Goal: Navigation & Orientation: Go to known website

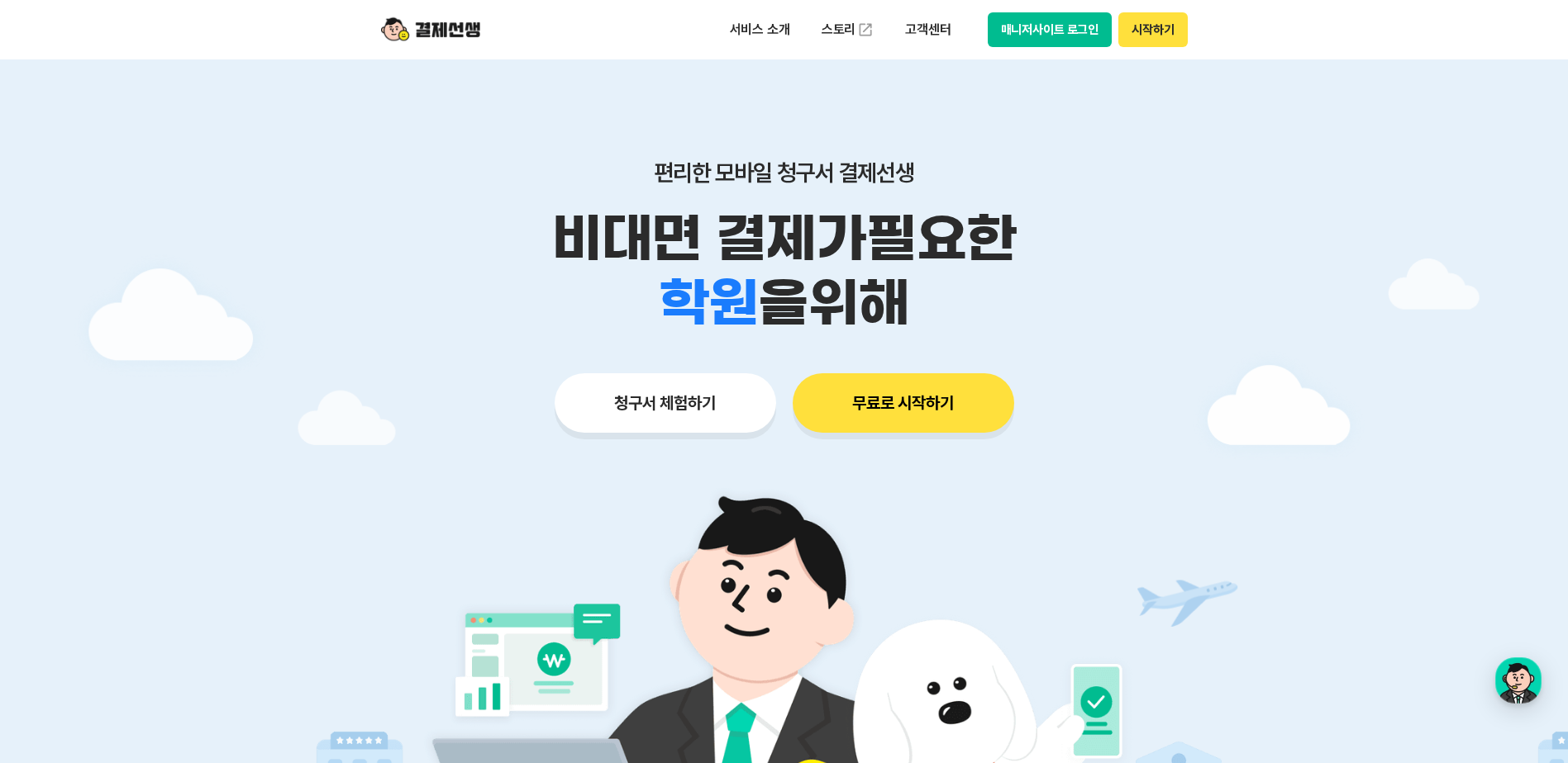
click at [1137, 21] on button "시작하기" at bounding box center [1152, 29] width 69 height 35
click at [1175, 32] on button "시작하기" at bounding box center [1152, 29] width 69 height 35
click at [1149, 12] on div "서비스 소개 스토리 고객센터 매니저사이트 로그인 시작하기" at bounding box center [784, 29] width 846 height 60
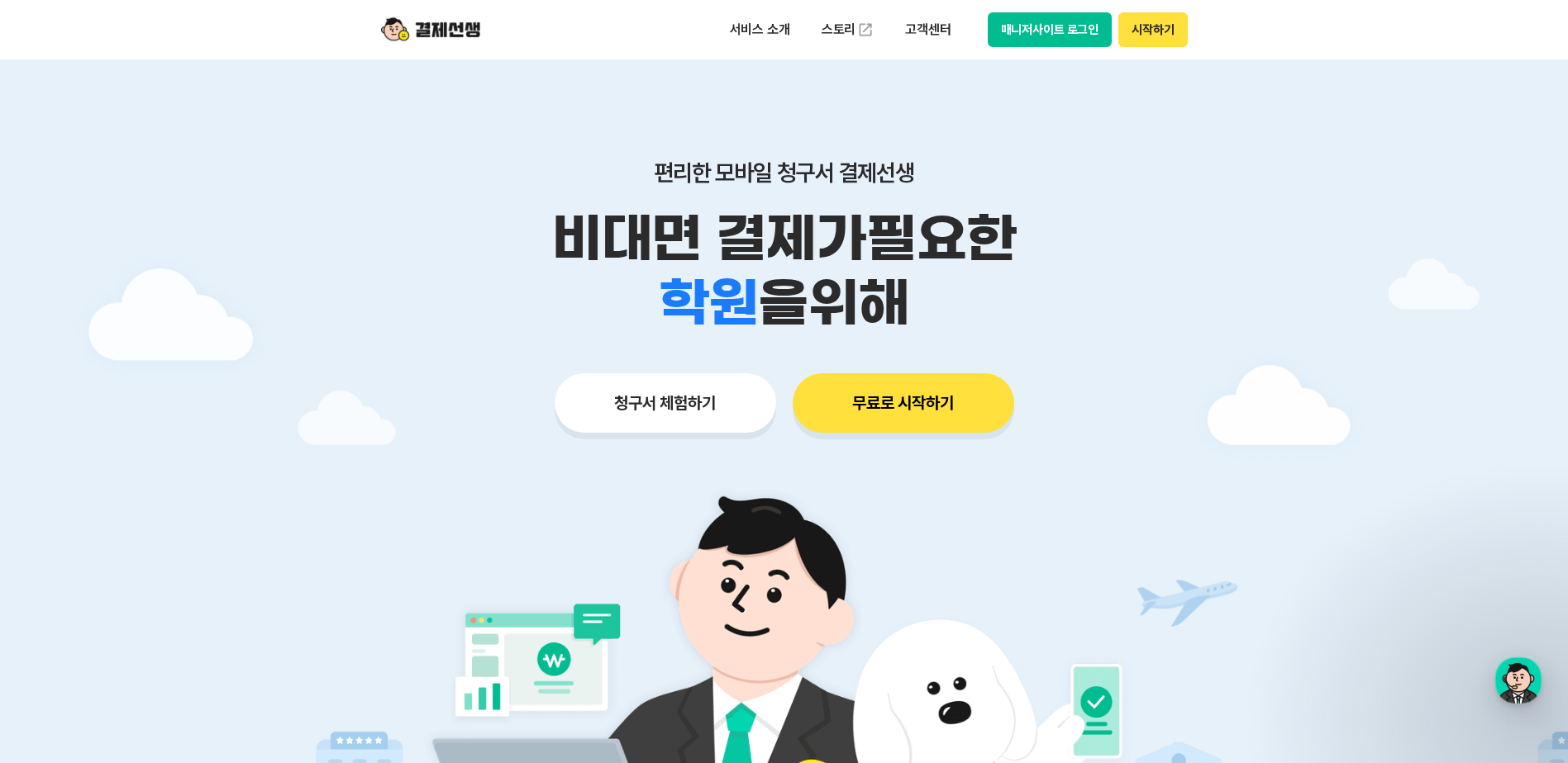
click at [1151, 23] on button "시작하기" at bounding box center [1152, 29] width 69 height 35
